Goal: Task Accomplishment & Management: Manage account settings

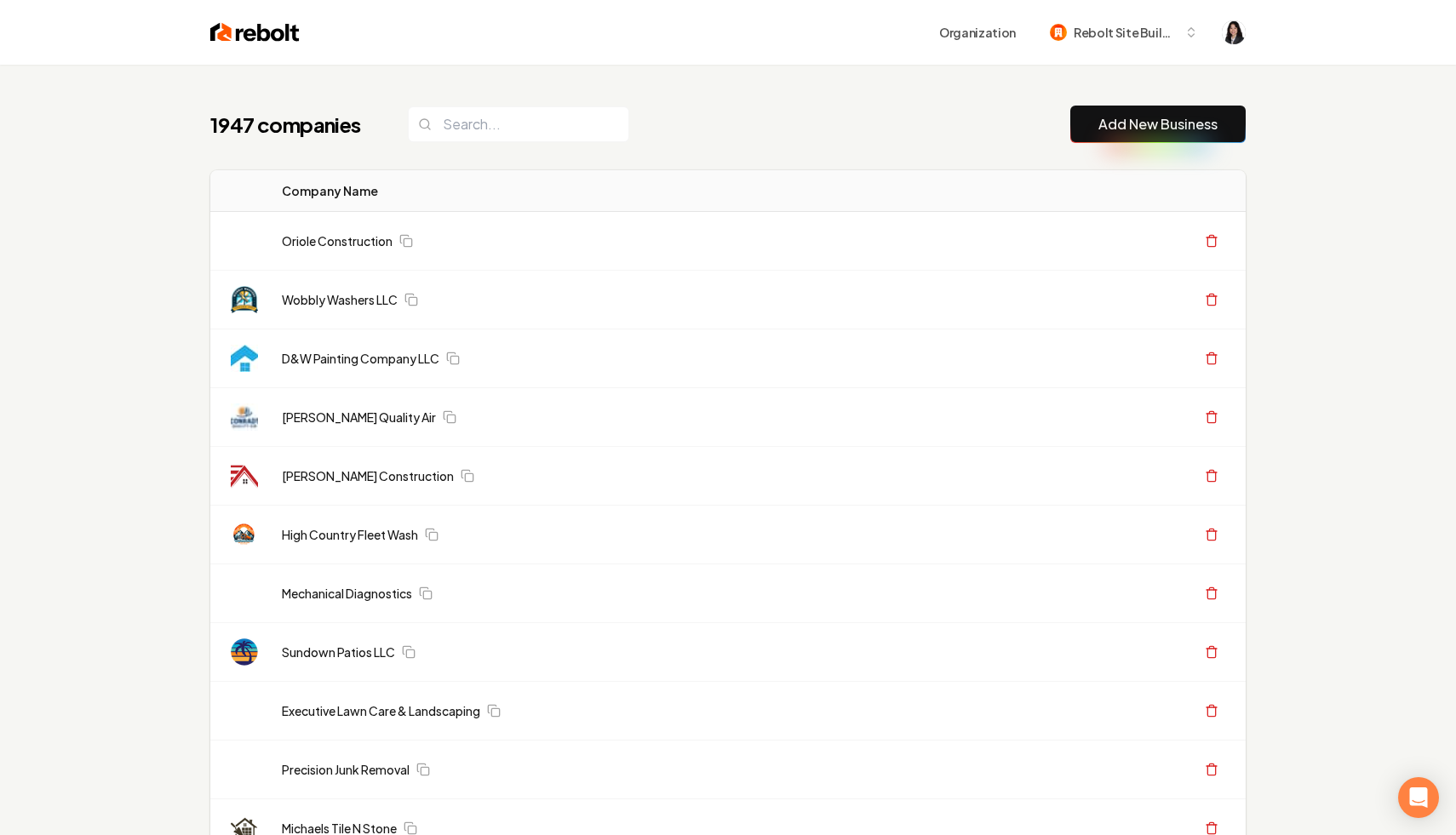
click at [975, 141] on div "1947 companies Add New Business" at bounding box center [728, 124] width 1036 height 37
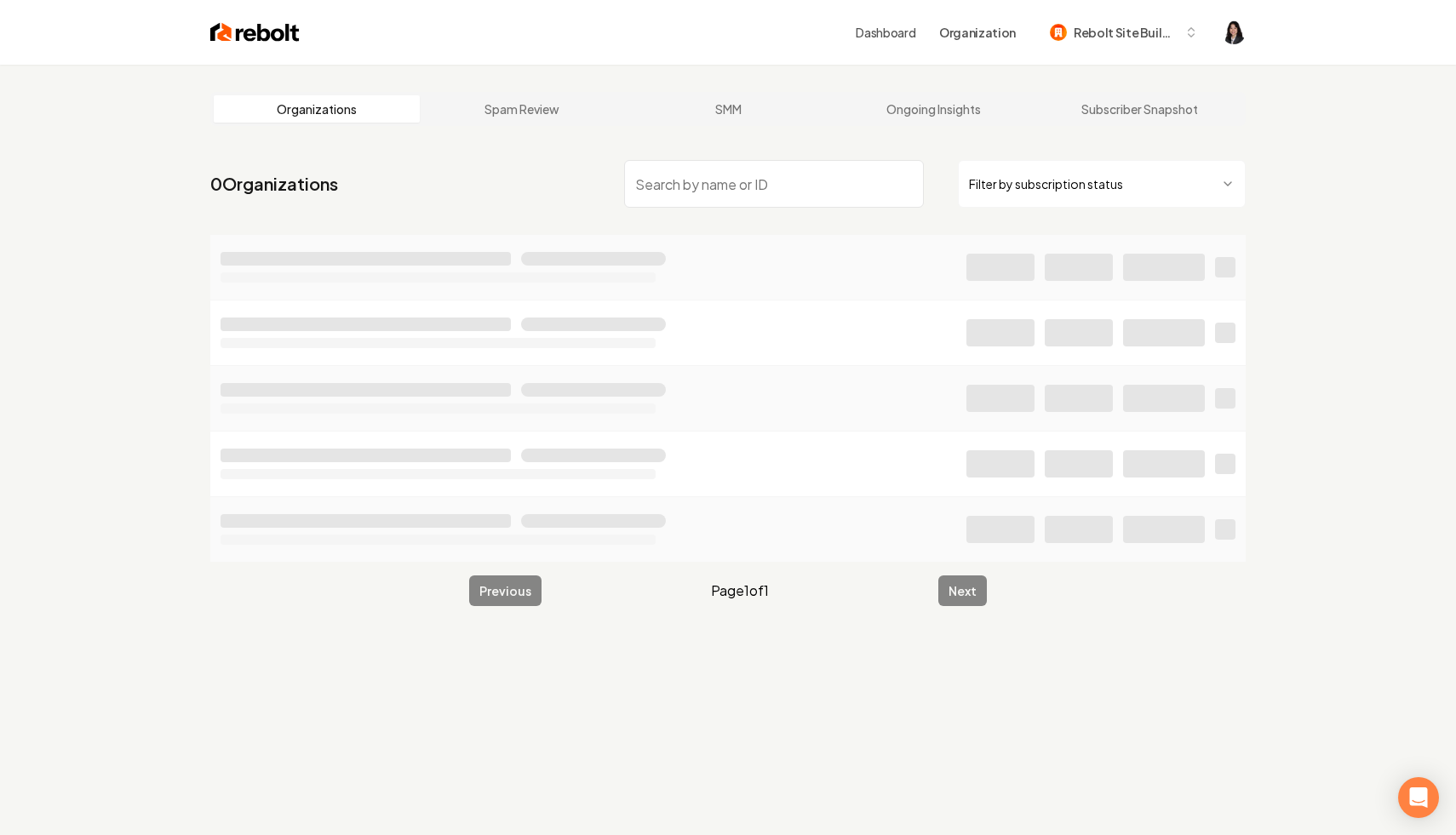
click at [1140, 179] on html "Dashboard Organization Rebolt Site Builder Organizations Spam Review SMM Ongoin…" at bounding box center [728, 418] width 1456 height 835
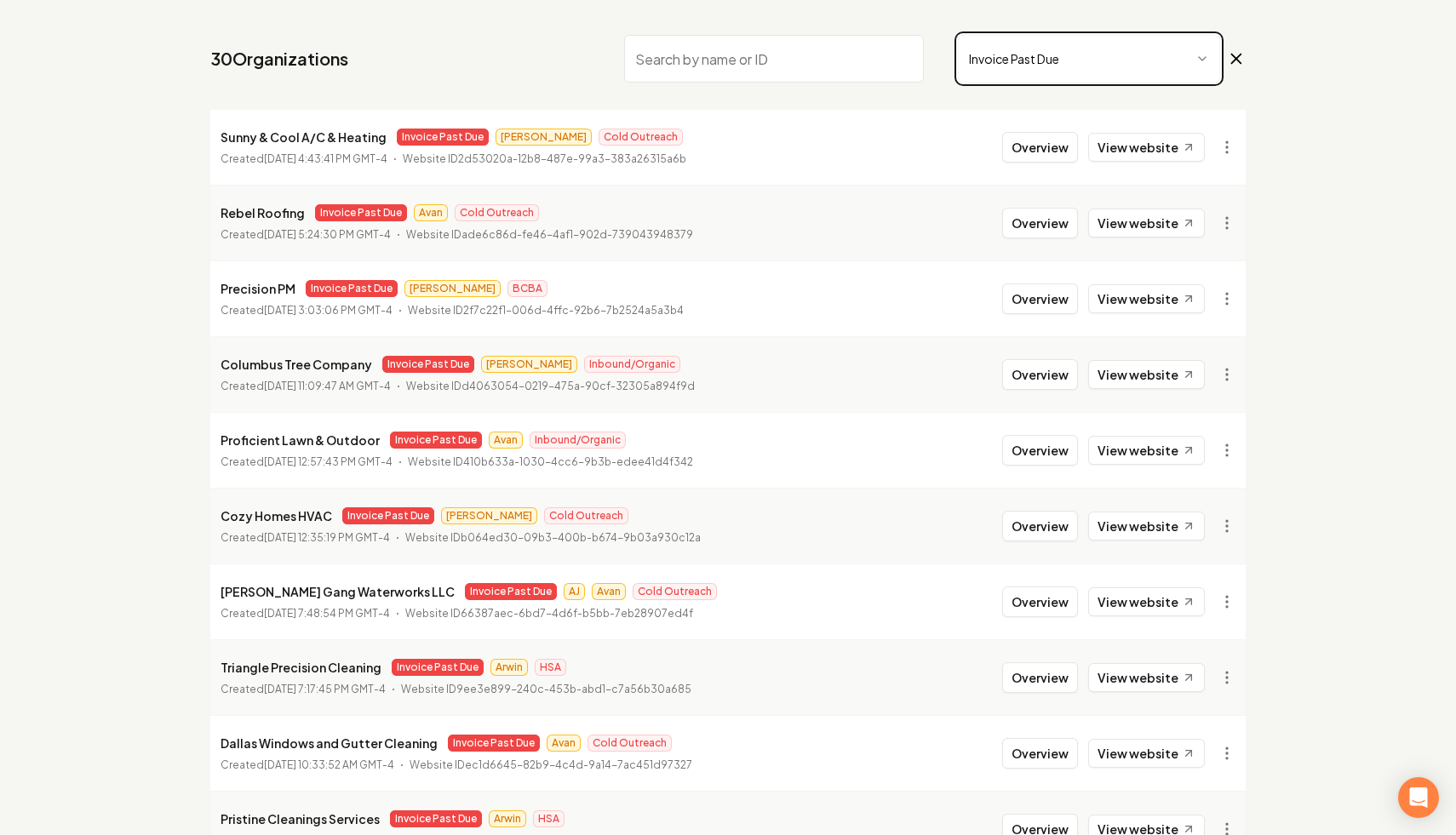
scroll to position [135, 0]
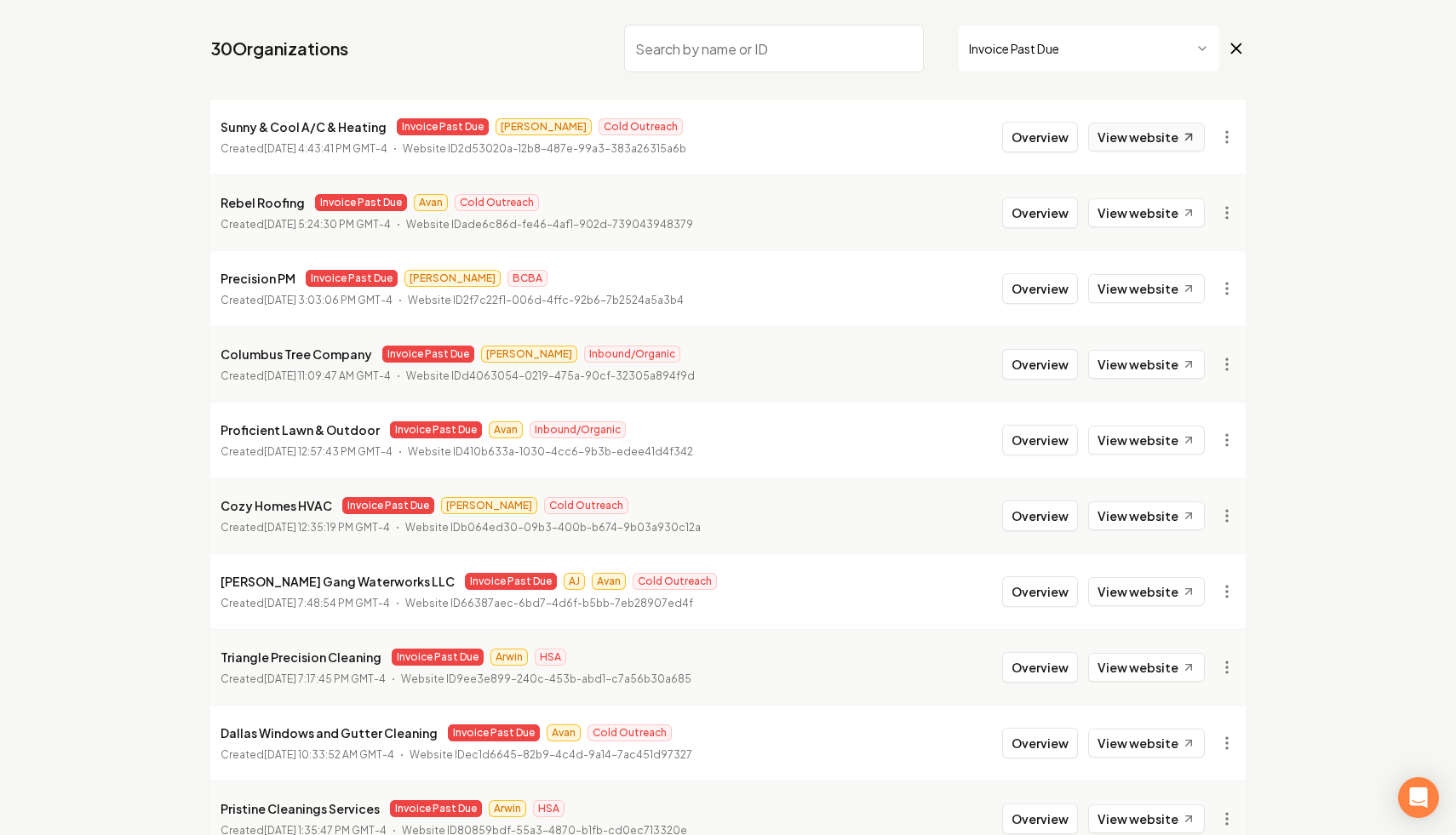
click at [1139, 139] on link "View website" at bounding box center [1147, 136] width 117 height 29
click at [1167, 211] on link "View website" at bounding box center [1147, 212] width 117 height 29
click at [1223, 131] on html "Dashboard Organization Rebolt Site Builder Organizations Spam Review SMM Ongoin…" at bounding box center [728, 282] width 1456 height 835
click at [1199, 255] on link "View in Clerk" at bounding box center [1186, 256] width 108 height 27
click at [1223, 213] on html "Dashboard Organization Rebolt Site Builder Organizations Spam Review SMM Ongoin…" at bounding box center [728, 282] width 1456 height 835
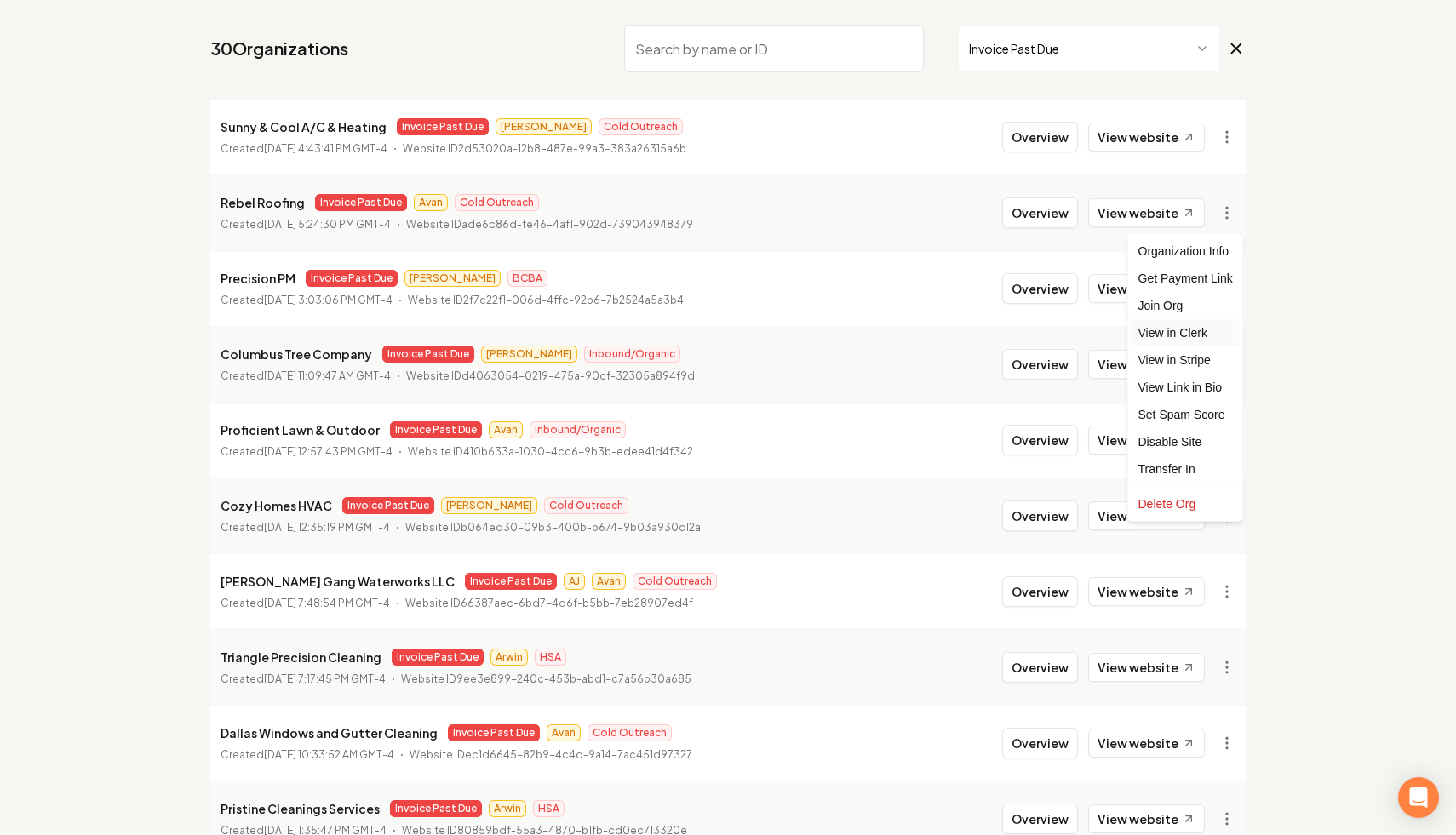
click at [1200, 330] on link "View in Clerk" at bounding box center [1186, 332] width 108 height 27
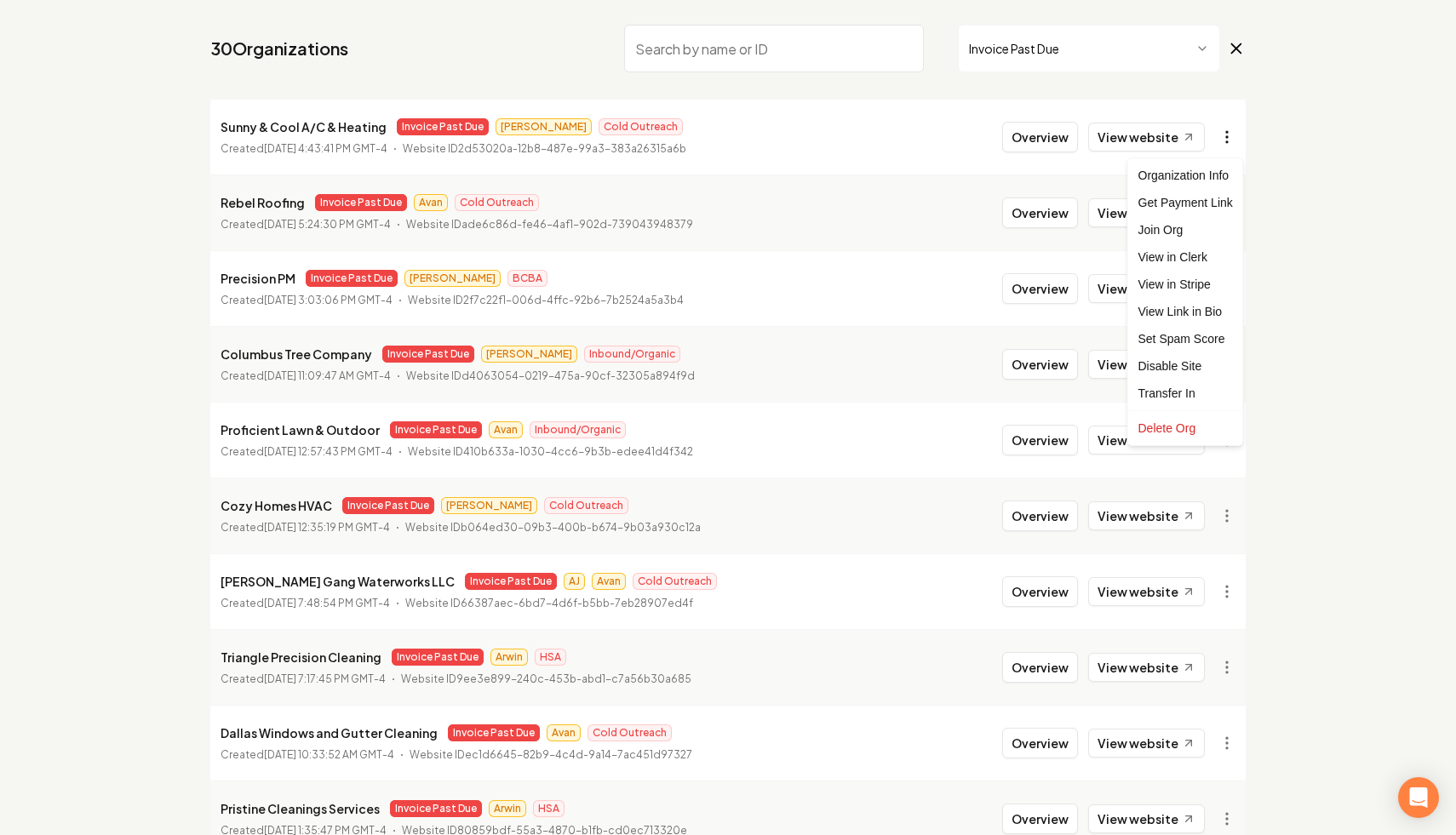
click at [1227, 132] on html "Dashboard Organization Rebolt Site Builder Organizations Spam Review SMM Ongoin…" at bounding box center [728, 282] width 1456 height 835
click at [1205, 280] on link "View in Stripe" at bounding box center [1186, 283] width 108 height 27
click at [1231, 218] on html "Dashboard Organization Rebolt Site Builder Organizations Spam Review SMM Ongoin…" at bounding box center [728, 282] width 1456 height 835
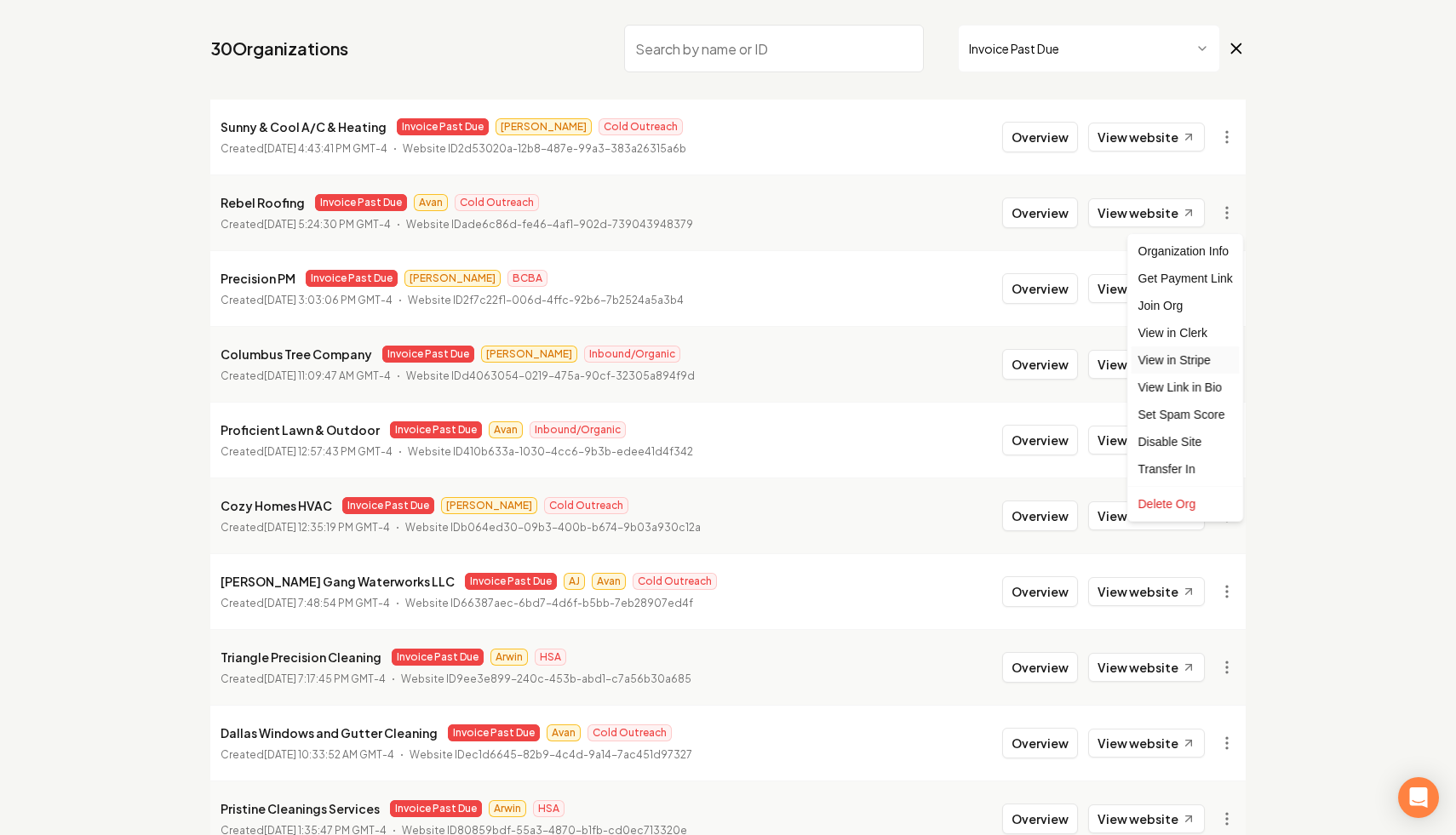
click at [1207, 363] on link "View in Stripe" at bounding box center [1186, 359] width 108 height 27
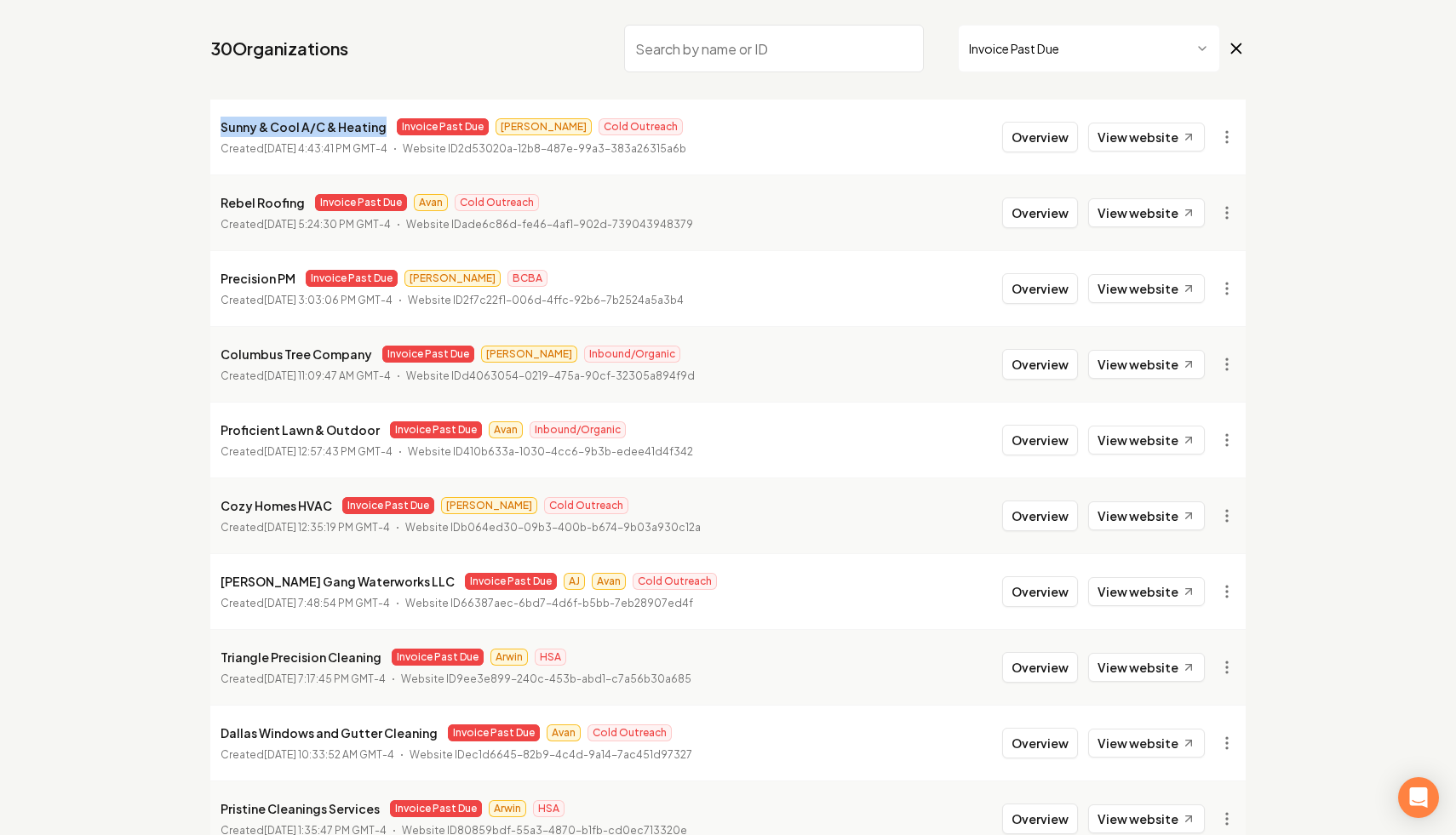
drag, startPoint x: 383, startPoint y: 132, endPoint x: 216, endPoint y: 131, distance: 167.0
click at [216, 131] on li "Sunny & Cool A/C & Heating Invoice Past Due [PERSON_NAME] Cold Outreach Created…" at bounding box center [728, 137] width 1036 height 75
copy p "Sunny & Cool A/C & Heating"
drag, startPoint x: 307, startPoint y: 206, endPoint x: 203, endPoint y: 206, distance: 104.0
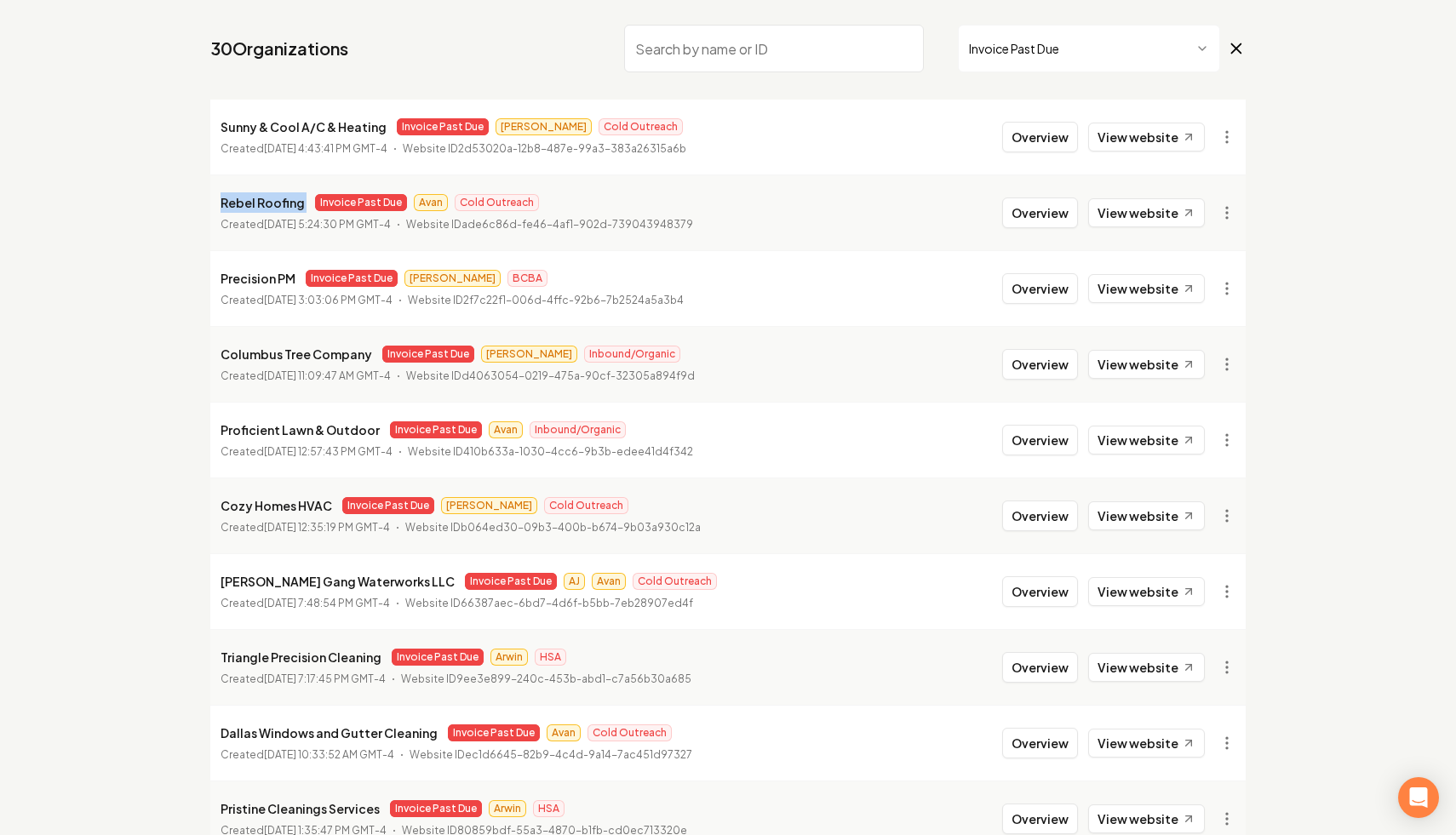
copy p "Rebel Roofing"
click at [1227, 143] on html "Dashboard Organization Rebolt Site Builder Organizations Spam Review SMM Ongoin…" at bounding box center [728, 282] width 1456 height 835
click at [1199, 282] on link "View in Stripe" at bounding box center [1186, 283] width 108 height 27
click at [1217, 206] on html "Dashboard Organization Rebolt Site Builder Organizations Spam Review SMM Ongoin…" at bounding box center [728, 282] width 1456 height 835
click at [1223, 362] on link "View in Stripe" at bounding box center [1186, 359] width 108 height 27
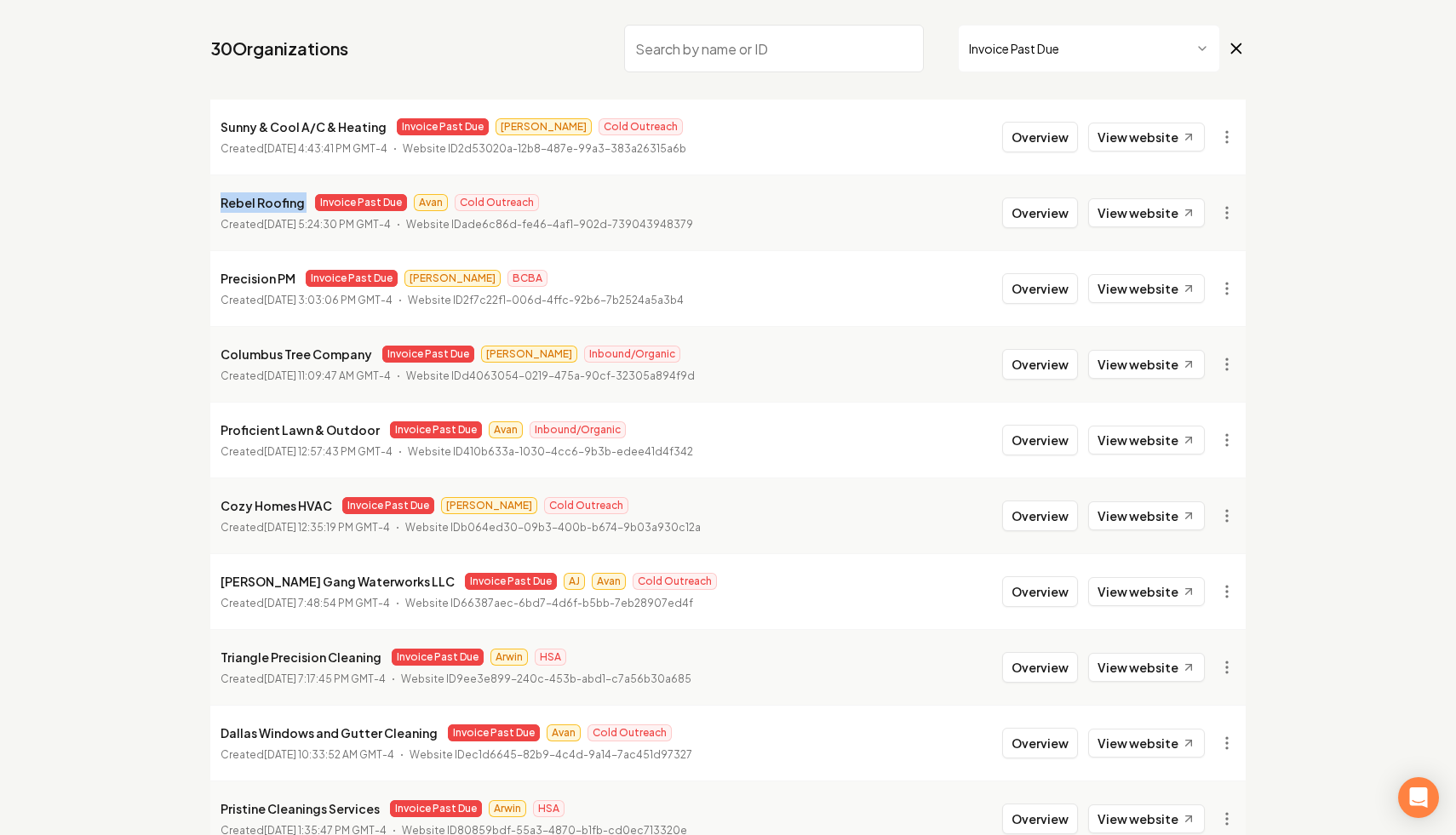
scroll to position [222, 0]
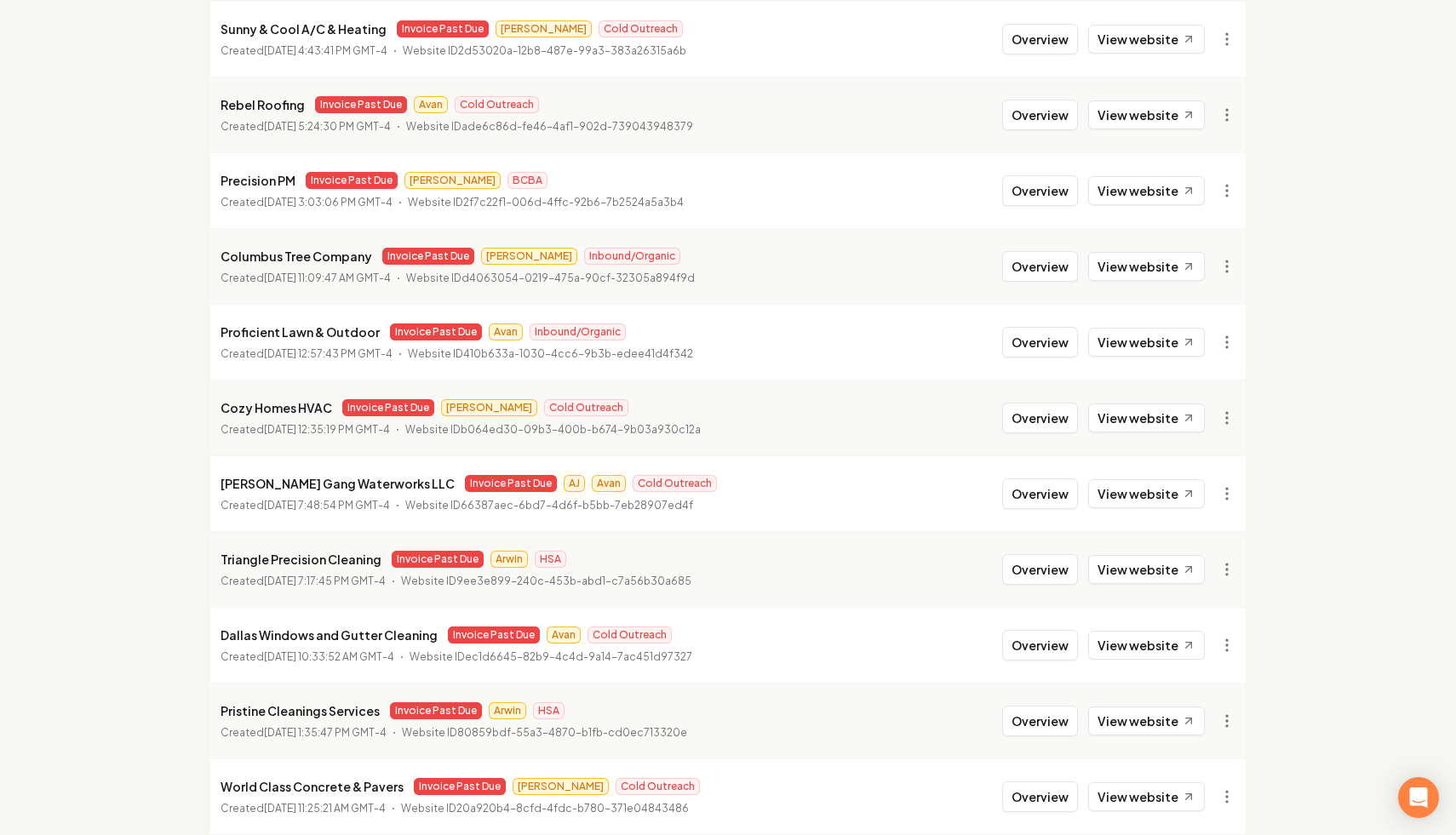
scroll to position [0, 0]
